Goal: Navigation & Orientation: Find specific page/section

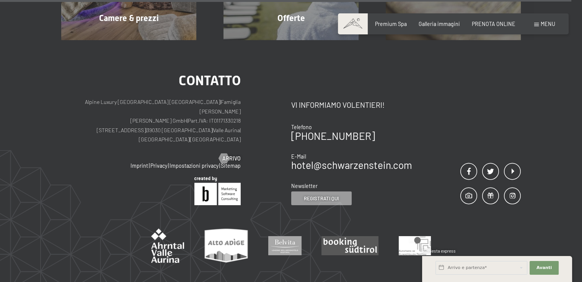
scroll to position [2547, 0]
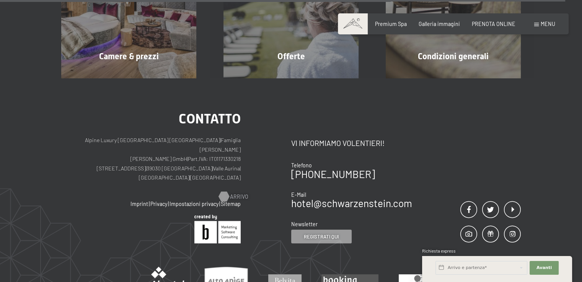
click at [232, 193] on span "Arrivo" at bounding box center [239, 197] width 18 height 8
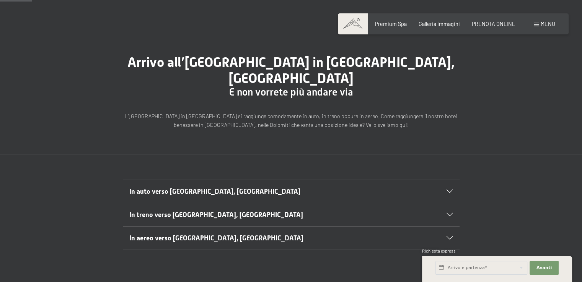
click at [449, 190] on icon at bounding box center [449, 191] width 6 height 3
